Goal: Task Accomplishment & Management: Manage account settings

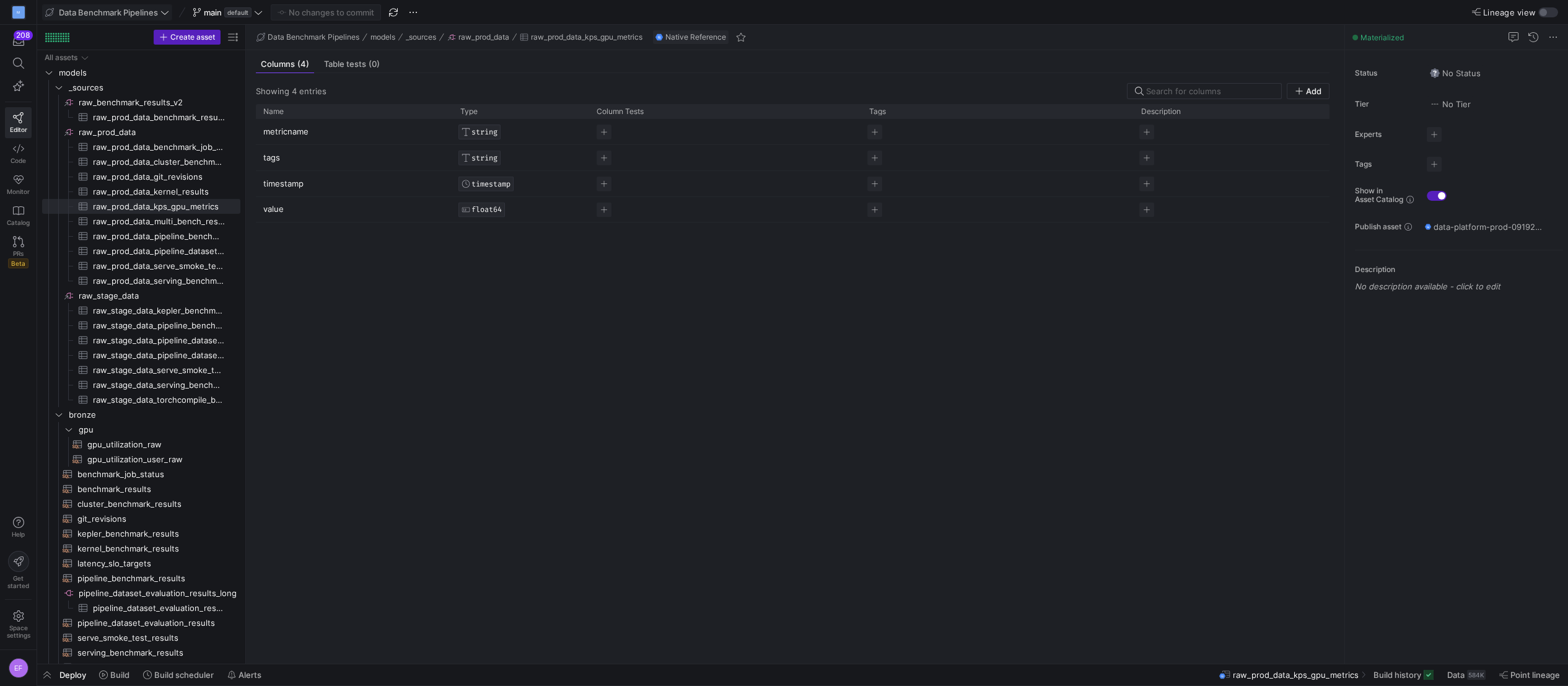
click at [98, 17] on span "Data Benchmark Pipelines" at bounding box center [108, 13] width 99 height 10
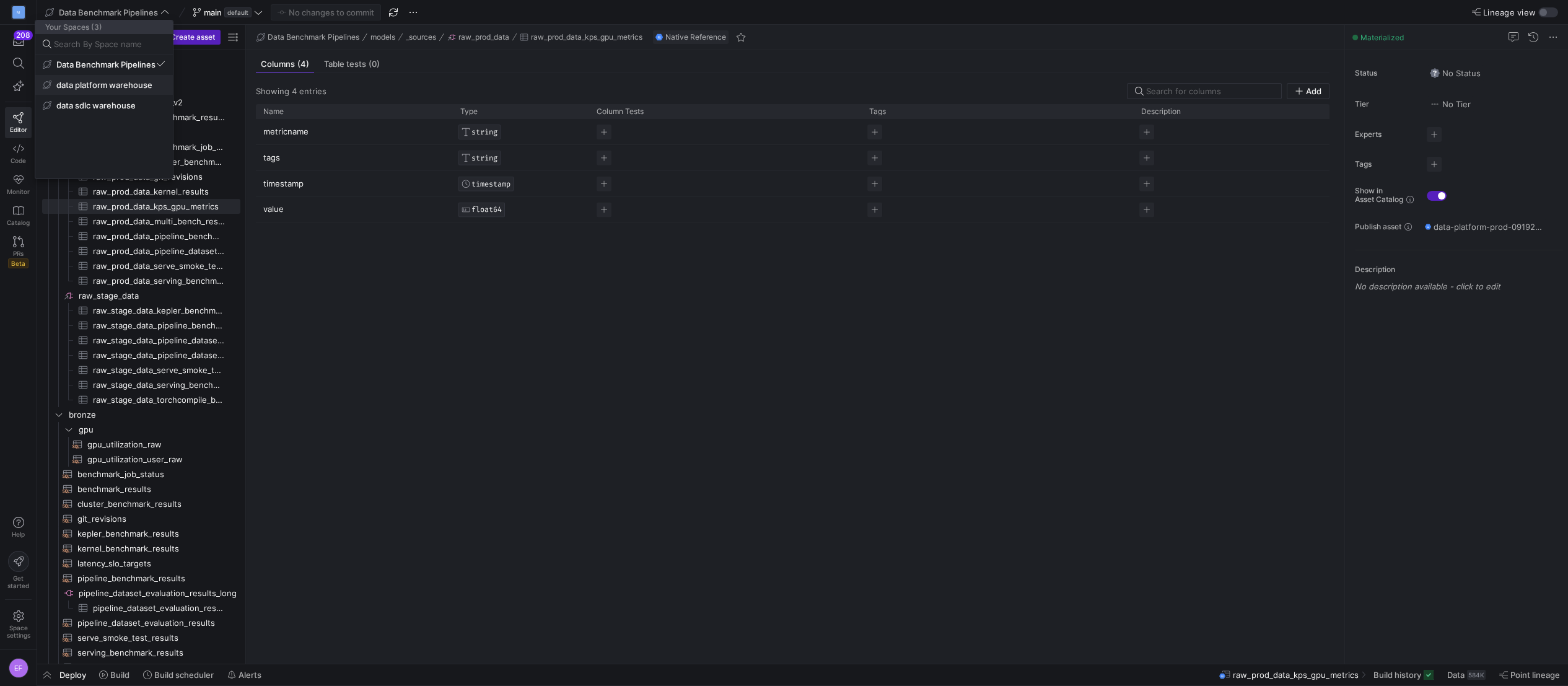
click at [138, 84] on span "data platform warehouse" at bounding box center [104, 85] width 96 height 10
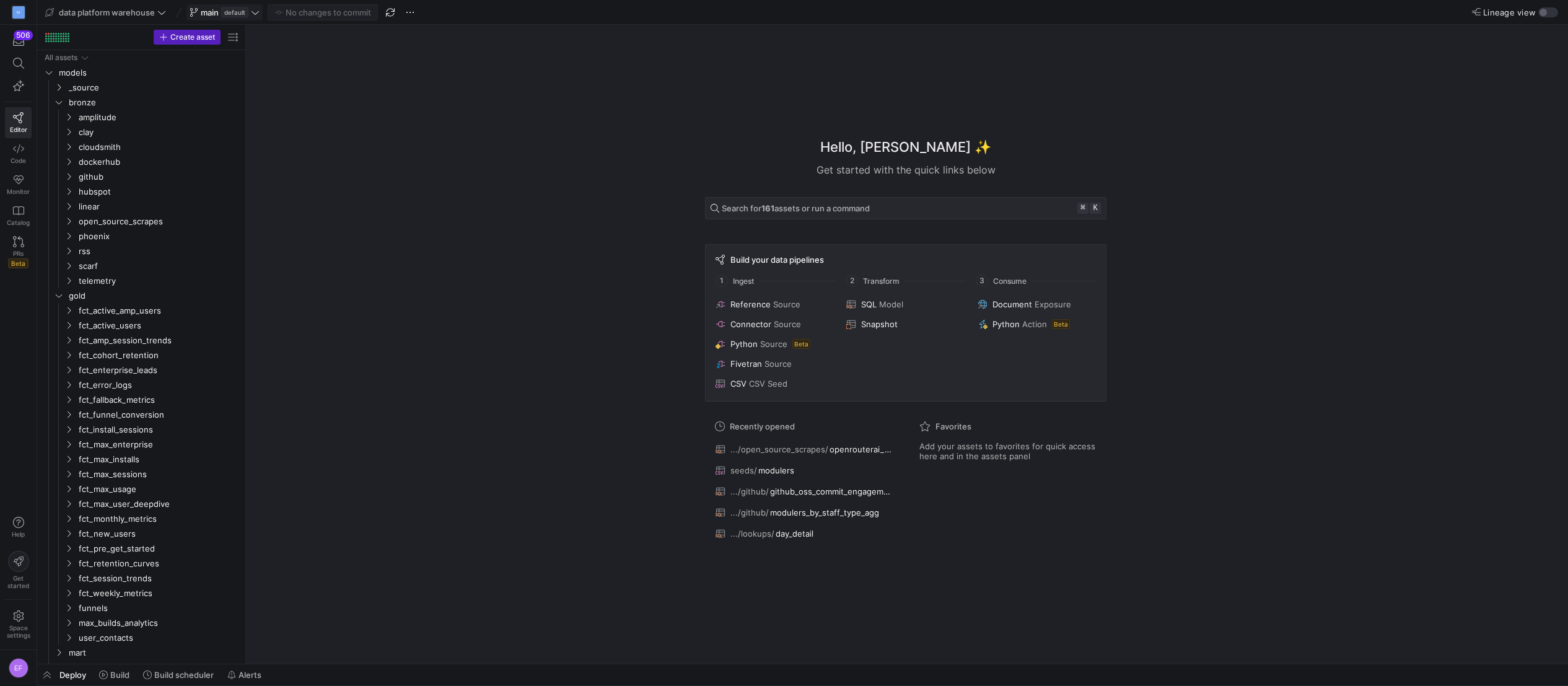
click at [252, 17] on span at bounding box center [224, 13] width 75 height 15
type input "[PERSON_NAME]-alert-turnoff"
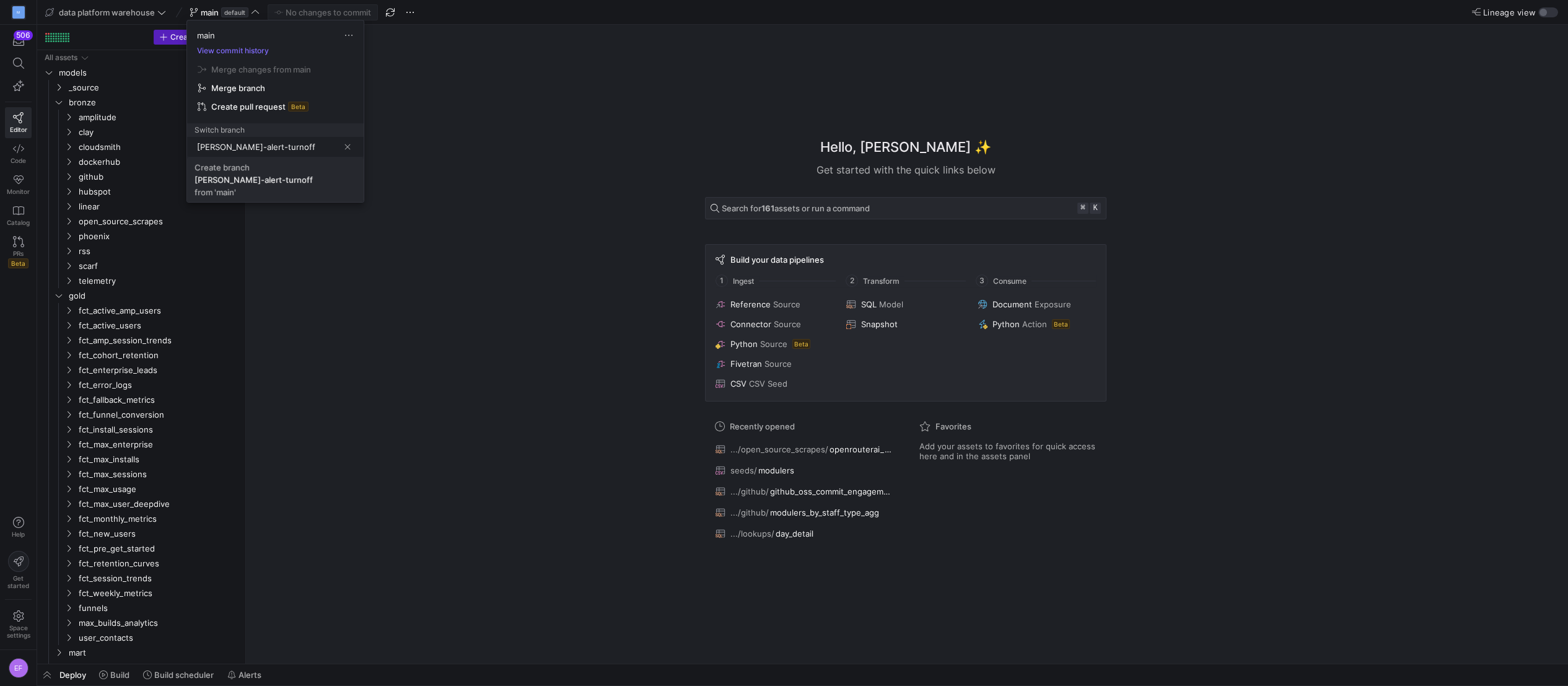
click at [249, 187] on span "Create [PERSON_NAME]-alert-turnoff from 'main'" at bounding box center [275, 179] width 162 height 34
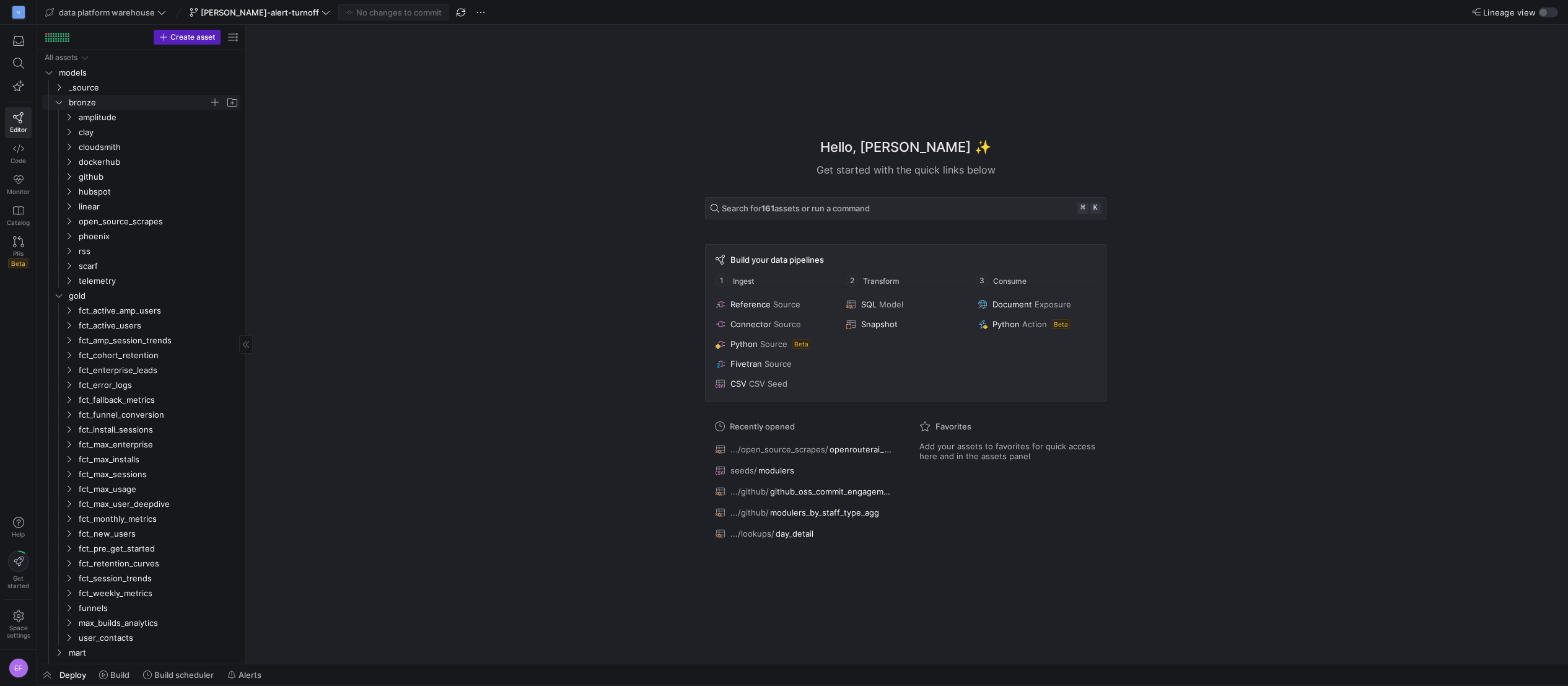
click at [58, 101] on icon "Press SPACE to select this row." at bounding box center [59, 102] width 8 height 8
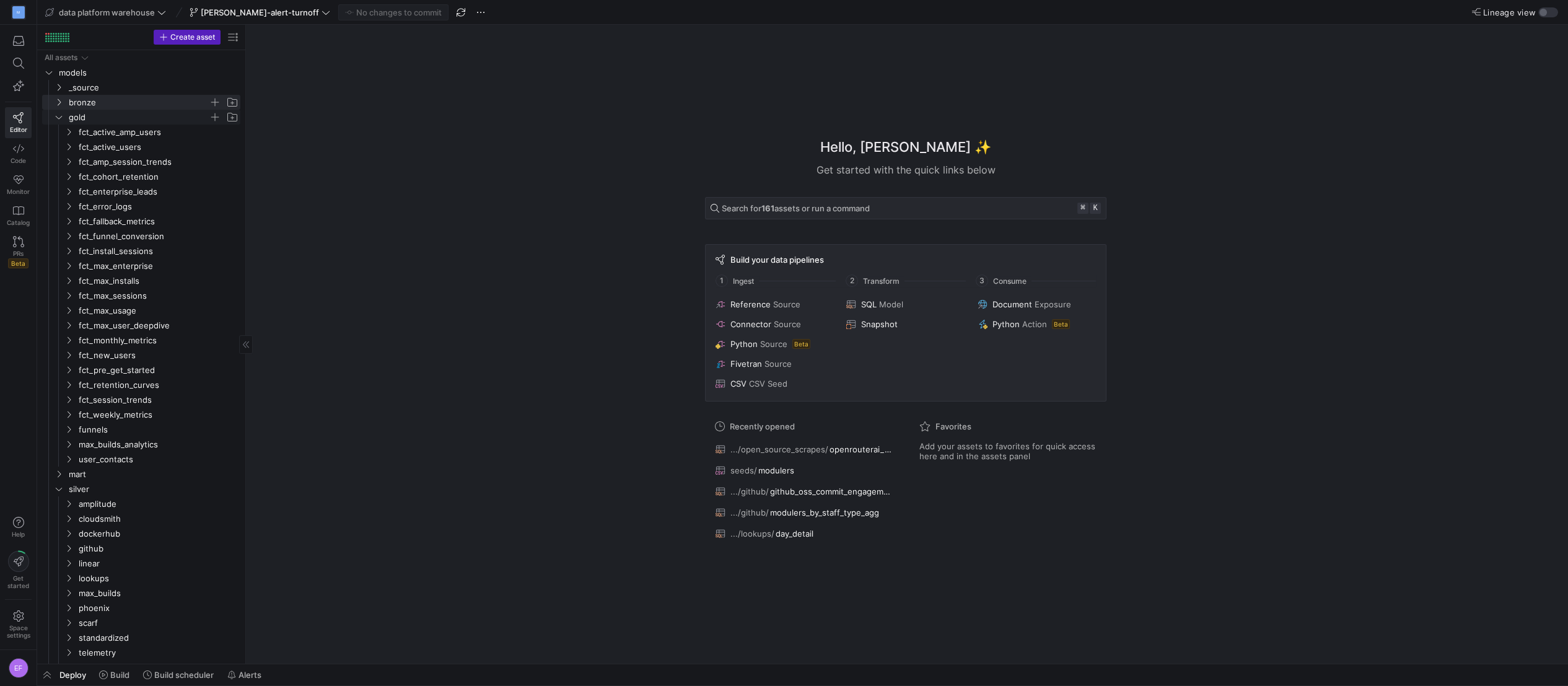
click at [60, 118] on icon "Press SPACE to select this row." at bounding box center [59, 117] width 8 height 8
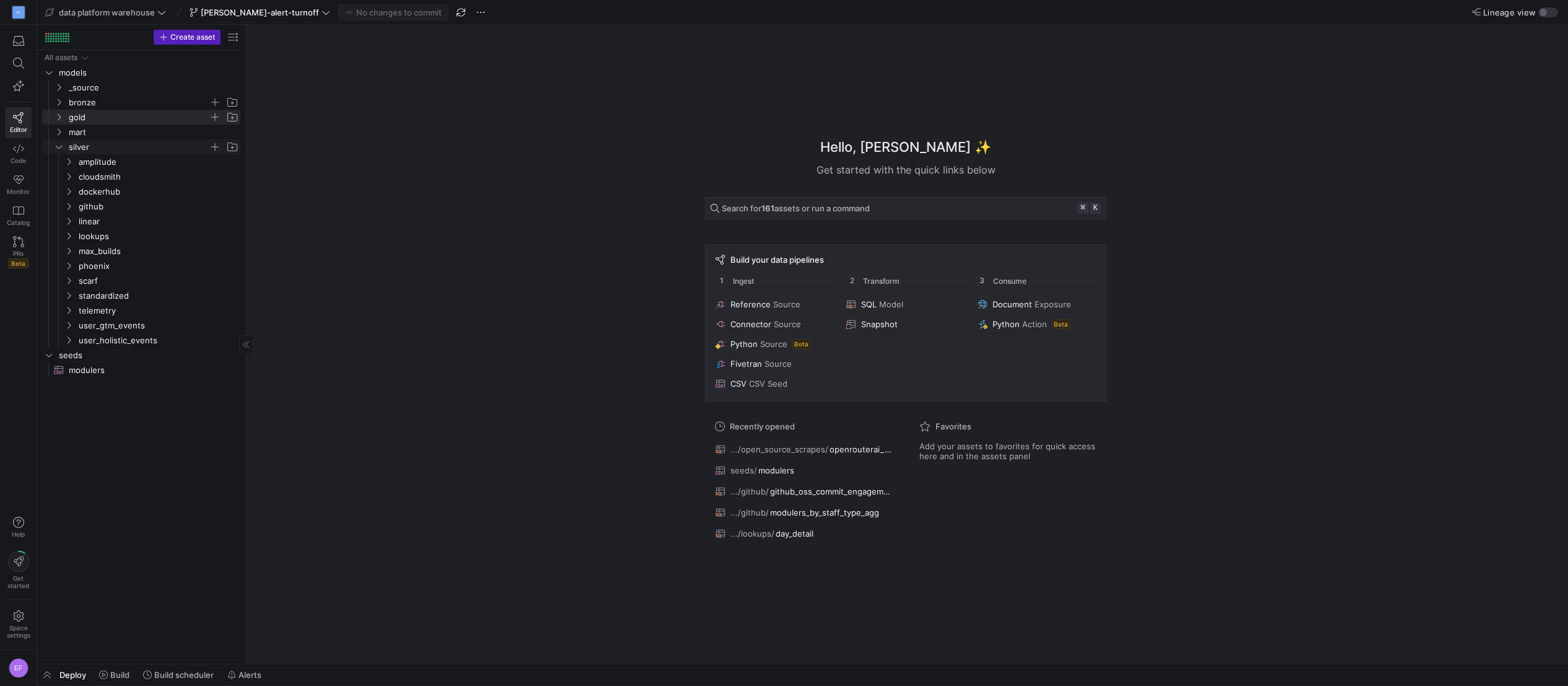
click at [58, 148] on icon "Press SPACE to select this row." at bounding box center [58, 147] width 6 height 3
click at [239, 681] on span at bounding box center [244, 675] width 44 height 20
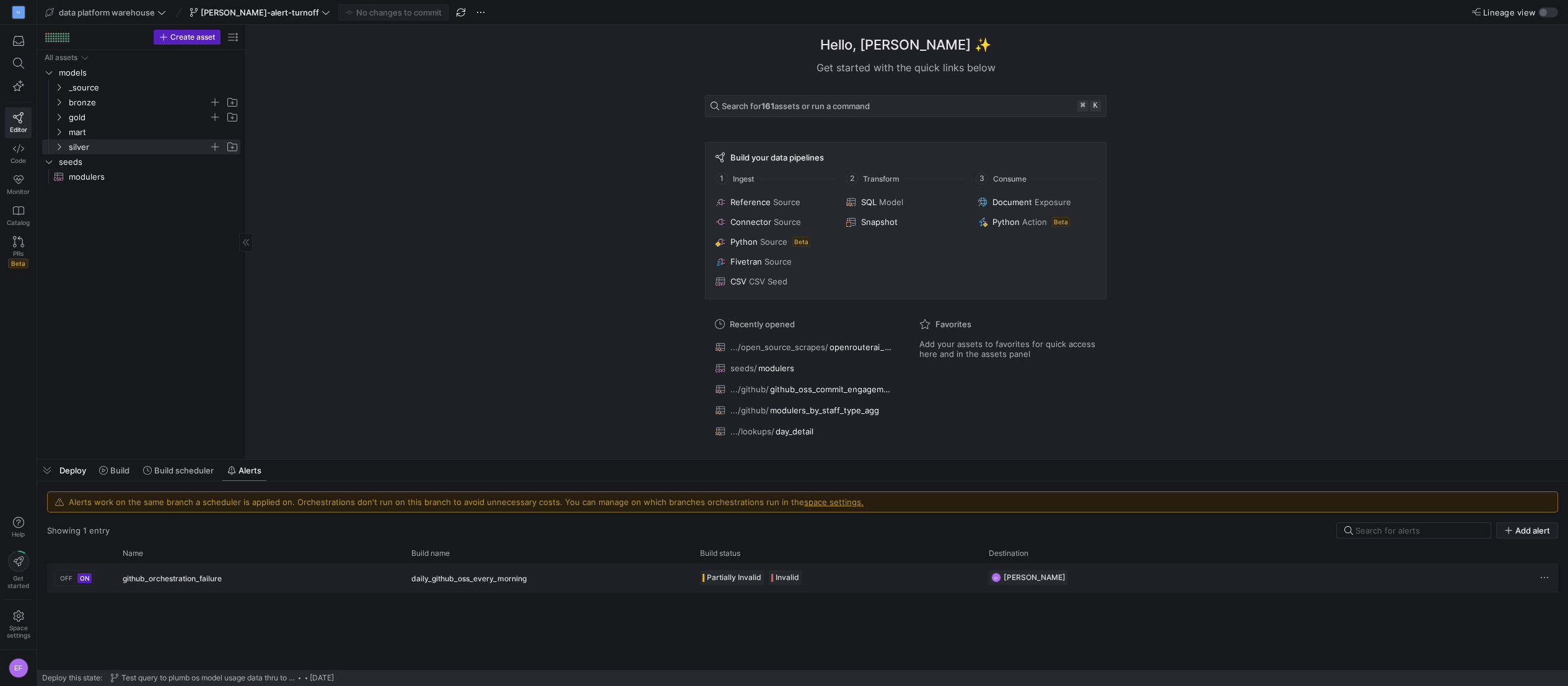
click at [265, 574] on div "github_orchestration_failure" at bounding box center [260, 578] width 289 height 29
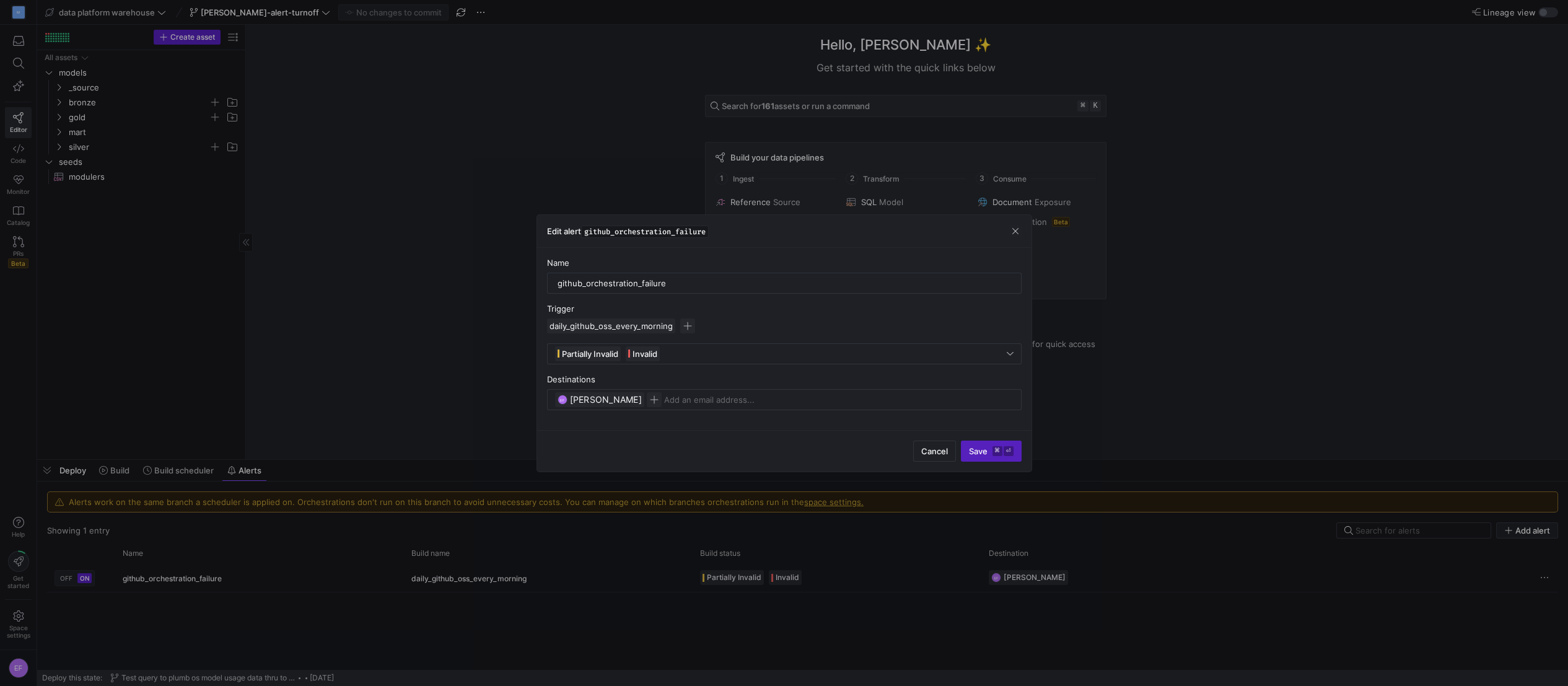
click at [168, 576] on div at bounding box center [784, 343] width 1568 height 686
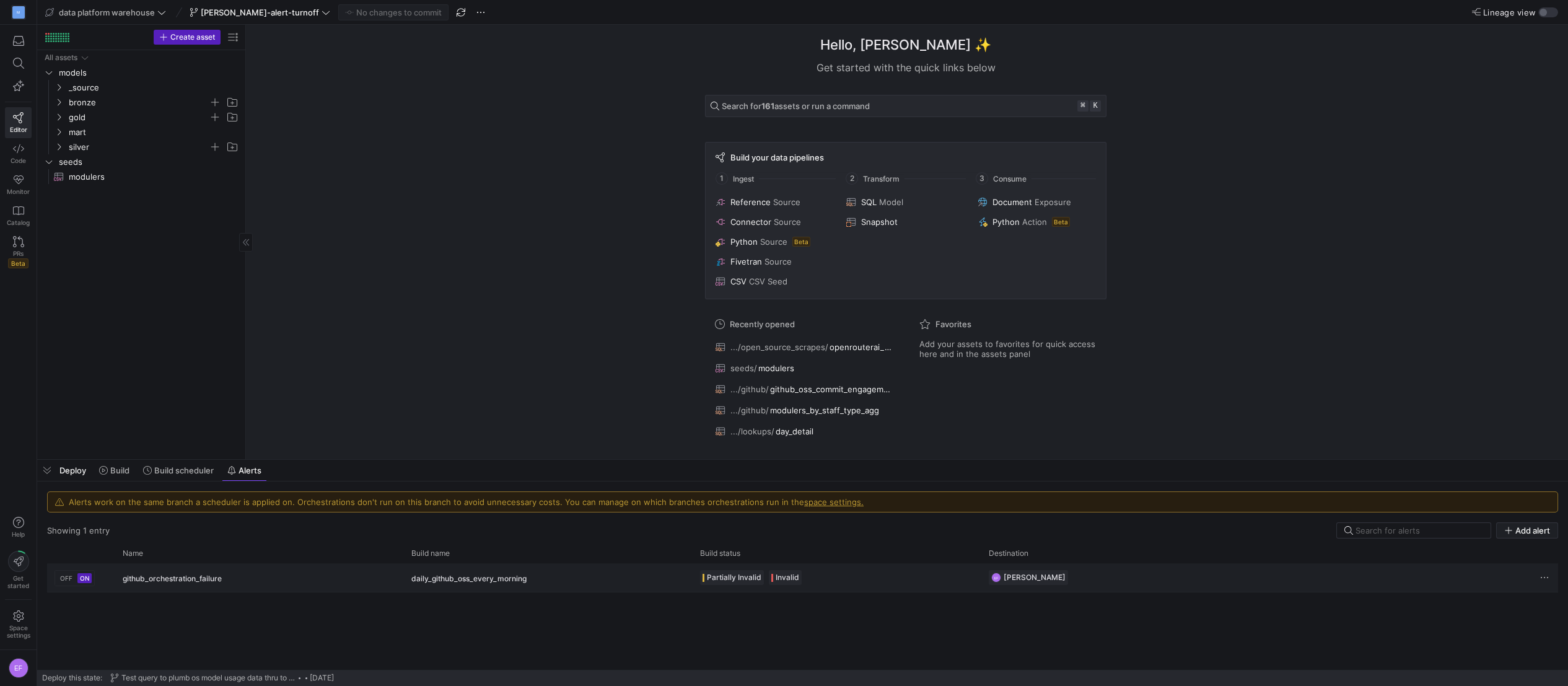
click at [70, 574] on span "OFF" at bounding box center [66, 578] width 13 height 8
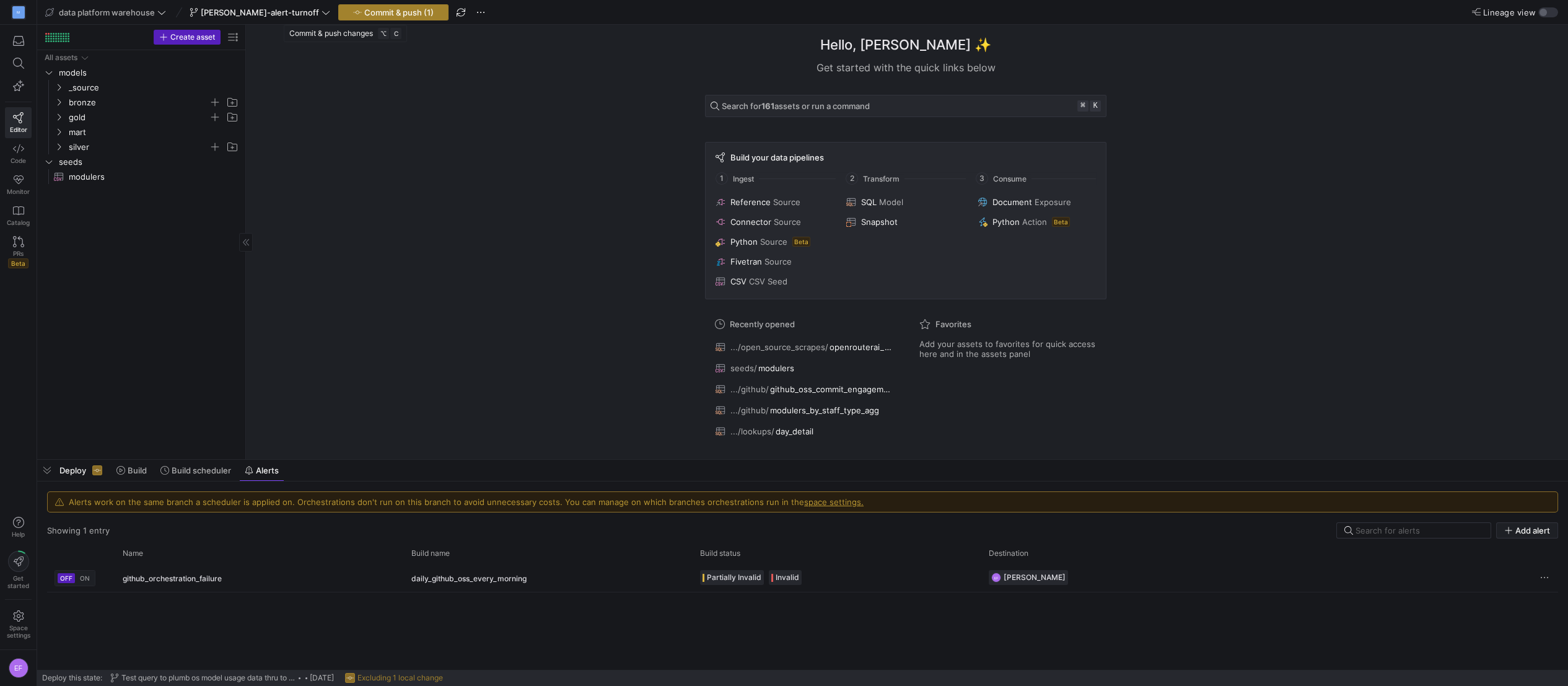
click at [369, 12] on span "Commit & push (1)" at bounding box center [399, 13] width 70 height 10
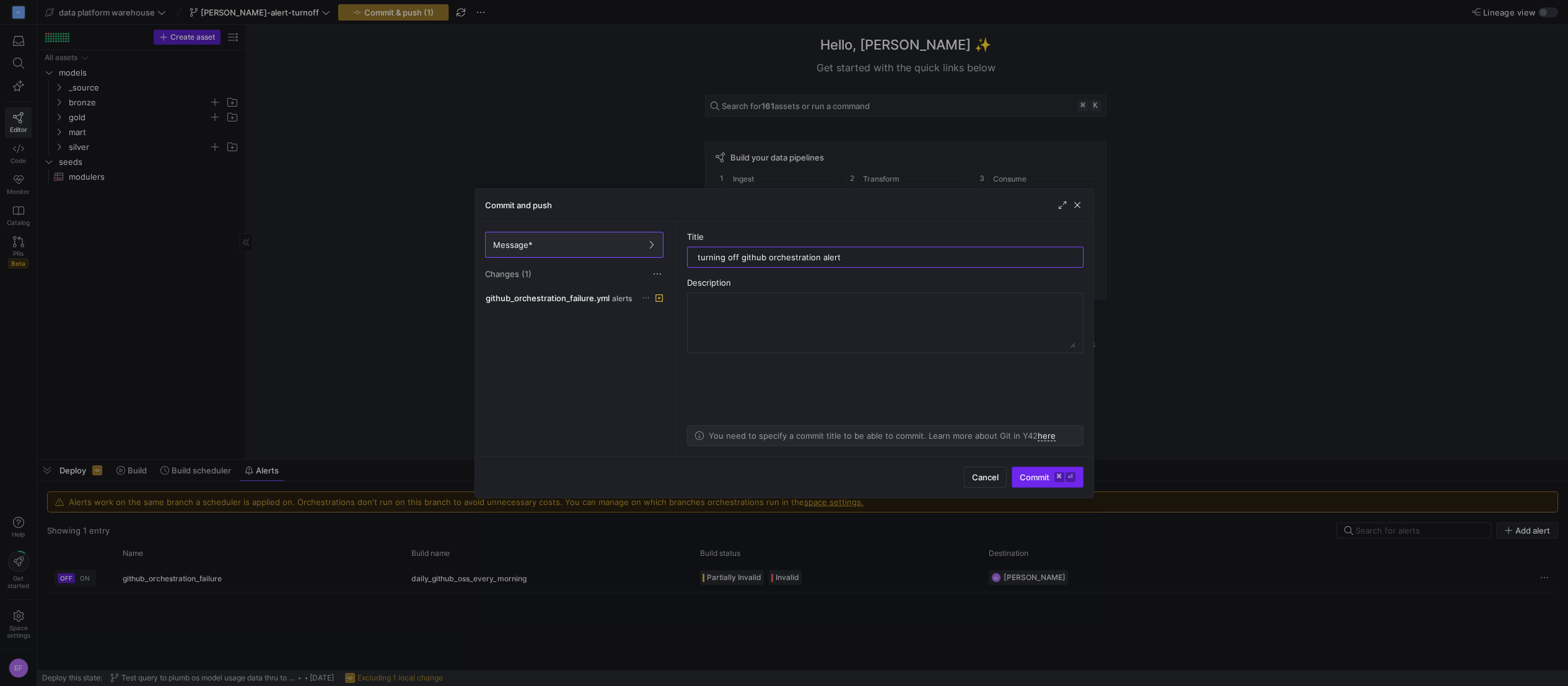
type input "turning off github orchestration alert"
click at [1044, 474] on span "Commit ⌘ ⏎" at bounding box center [1047, 477] width 55 height 10
